Goal: Information Seeking & Learning: Learn about a topic

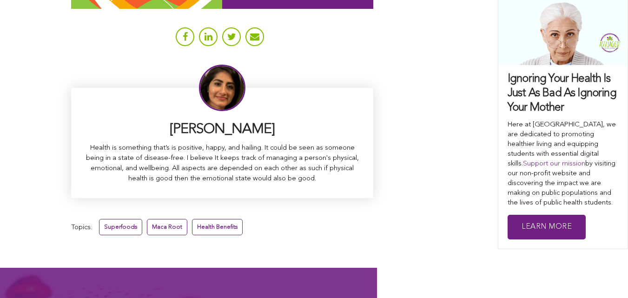
scroll to position [5892, 0]
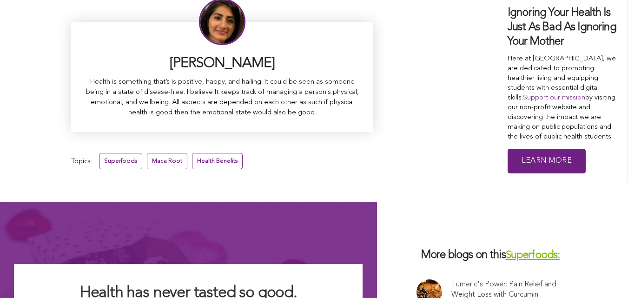
click at [417, 279] on link at bounding box center [430, 292] width 26 height 26
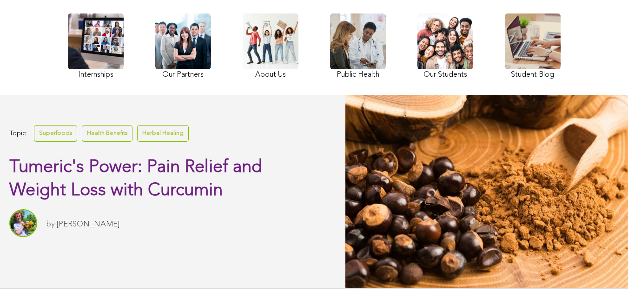
scroll to position [82, 0]
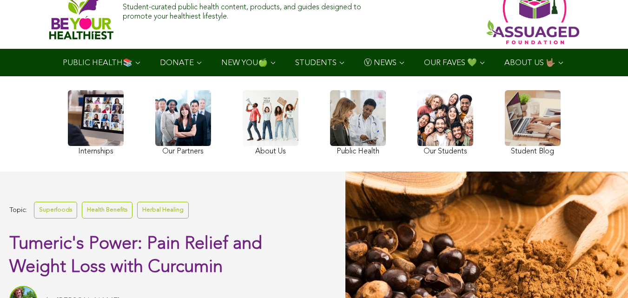
click at [155, 144] on link at bounding box center [183, 124] width 56 height 68
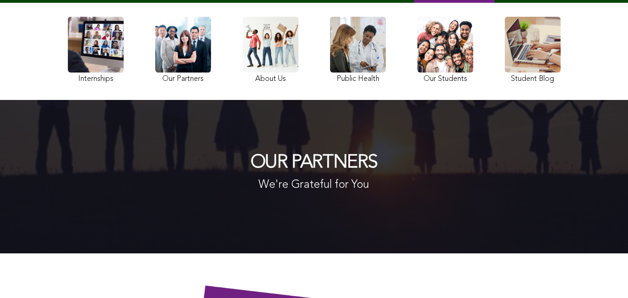
scroll to position [78, 0]
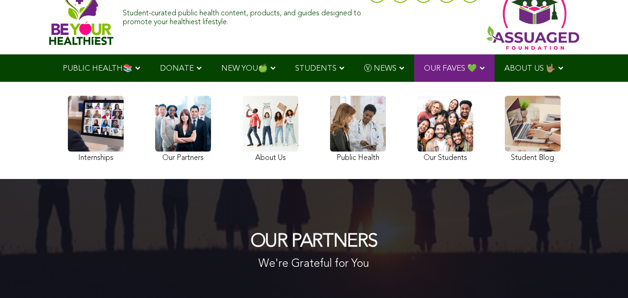
click at [68, 130] on link at bounding box center [96, 130] width 56 height 69
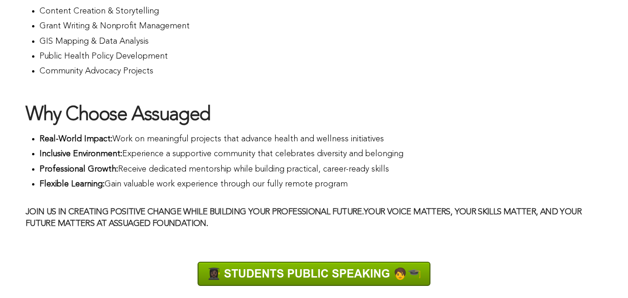
scroll to position [728, 0]
